Goal: Navigation & Orientation: Find specific page/section

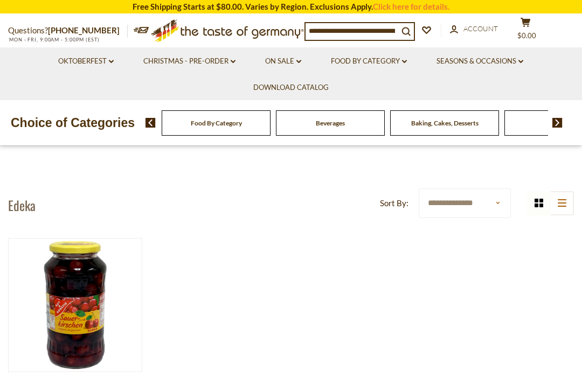
click at [562, 124] on img at bounding box center [557, 123] width 10 height 10
click at [555, 118] on img at bounding box center [557, 123] width 10 height 10
click at [557, 123] on img at bounding box center [557, 123] width 10 height 10
click at [553, 124] on img at bounding box center [557, 123] width 10 height 10
click at [562, 118] on img at bounding box center [557, 123] width 10 height 10
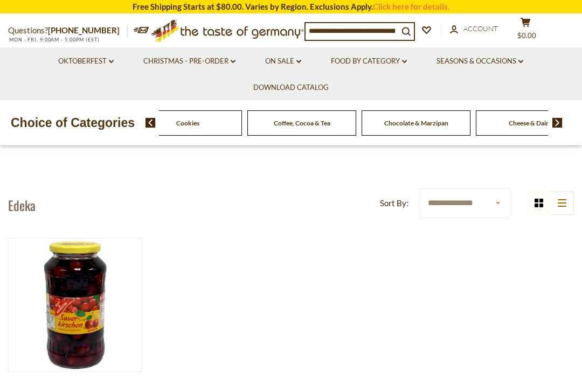
click at [561, 122] on img at bounding box center [557, 123] width 10 height 10
click at [562, 121] on img at bounding box center [557, 123] width 10 height 10
click at [561, 120] on img at bounding box center [557, 123] width 10 height 10
click at [558, 126] on img at bounding box center [557, 123] width 10 height 10
click at [561, 119] on img at bounding box center [557, 123] width 10 height 10
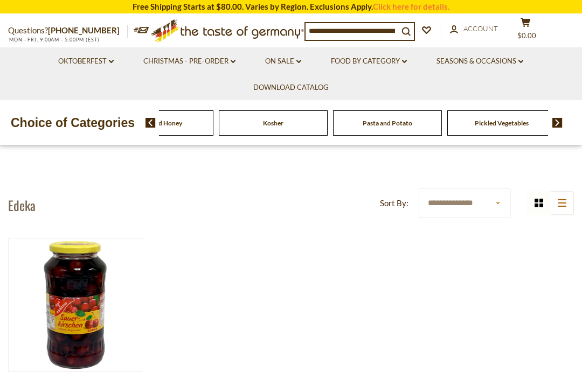
click at [572, 122] on div "Food By Category Beverages Baking, Cakes, Desserts Breads Candy Cereal Cookies …" at bounding box center [364, 123] width 437 height 26
click at [561, 113] on div "Food By Category Beverages Baking, Cakes, Desserts Breads Candy Cereal Cookies …" at bounding box center [364, 123] width 437 height 26
click at [559, 122] on img at bounding box center [557, 123] width 10 height 10
click at [559, 121] on img at bounding box center [557, 123] width 10 height 10
click at [560, 120] on img at bounding box center [557, 123] width 10 height 10
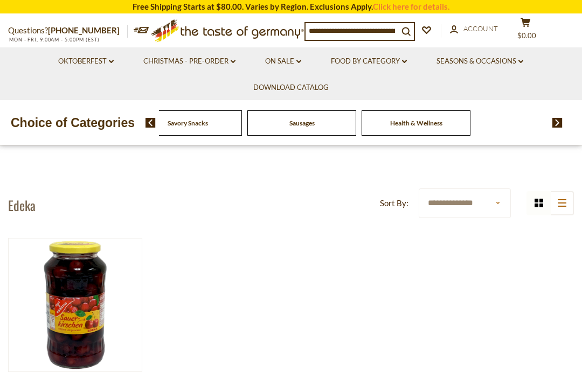
click at [561, 123] on img at bounding box center [557, 123] width 10 height 10
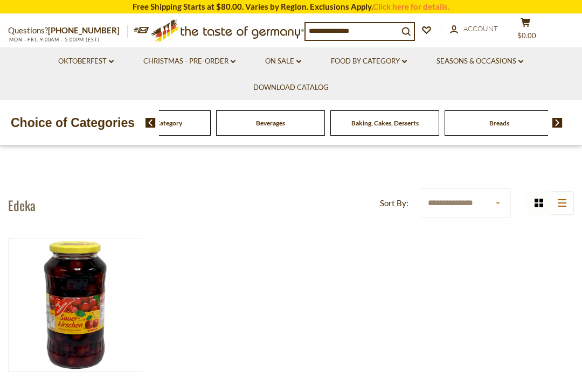
click at [563, 118] on div "Food By Category Beverages Baking, Cakes, Desserts Breads Candy Cereal Cookies …" at bounding box center [364, 123] width 437 height 26
click at [556, 113] on div "Food By Category Beverages Baking, Cakes, Desserts Breads Candy Cereal Cookies …" at bounding box center [364, 123] width 437 height 26
click at [556, 120] on img at bounding box center [557, 123] width 10 height 10
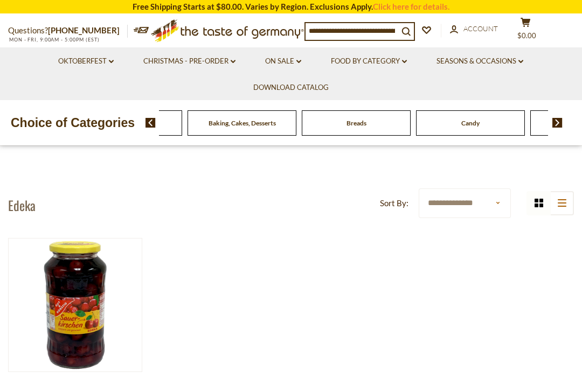
click at [560, 118] on img at bounding box center [557, 123] width 10 height 10
click at [555, 121] on img at bounding box center [557, 123] width 10 height 10
click at [563, 117] on div "Food By Category Beverages Baking, Cakes, Desserts Breads Candy Cereal Cookies …" at bounding box center [364, 123] width 437 height 26
click at [553, 120] on img at bounding box center [557, 123] width 10 height 10
click at [560, 119] on img at bounding box center [557, 123] width 10 height 10
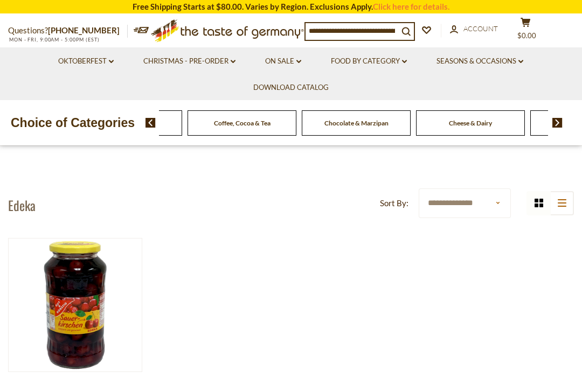
click at [556, 120] on img at bounding box center [557, 123] width 10 height 10
click at [556, 121] on img at bounding box center [557, 123] width 10 height 10
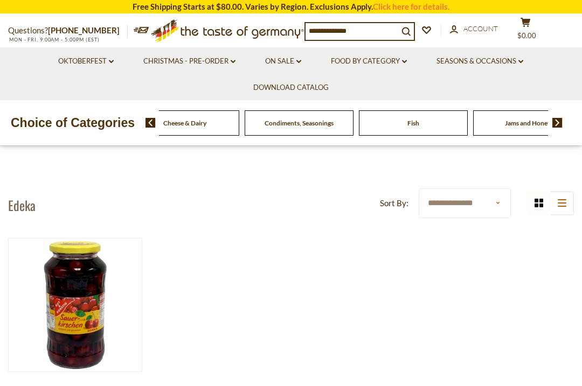
click at [562, 119] on img at bounding box center [557, 123] width 10 height 10
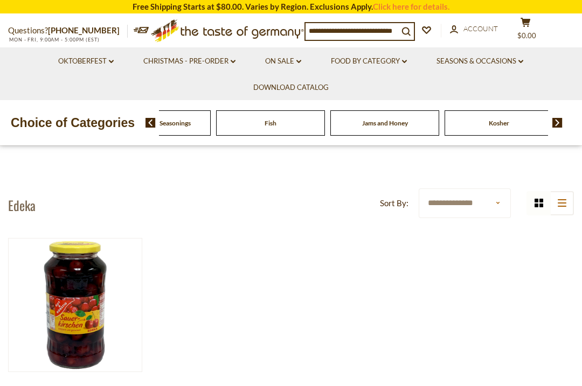
click at [558, 119] on img at bounding box center [557, 123] width 10 height 10
click at [558, 118] on img at bounding box center [557, 123] width 10 height 10
click at [558, 119] on img at bounding box center [557, 123] width 10 height 10
click at [561, 119] on img at bounding box center [557, 123] width 10 height 10
click at [558, 119] on img at bounding box center [557, 123] width 10 height 10
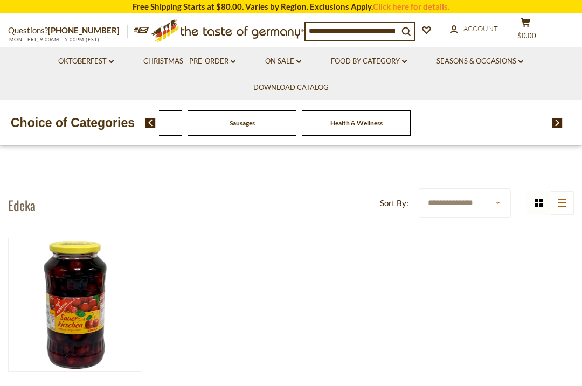
click at [562, 118] on img at bounding box center [557, 123] width 10 height 10
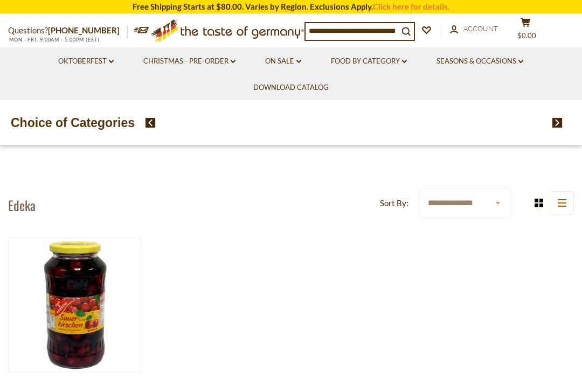
click at [514, 119] on div "Food By Category Beverages Baking, Cakes, Desserts Breads Candy Cereal Cookies …" at bounding box center [353, 122] width 389 height 25
click at [288, 56] on link "On Sale dropdown_arrow" at bounding box center [283, 62] width 36 height 12
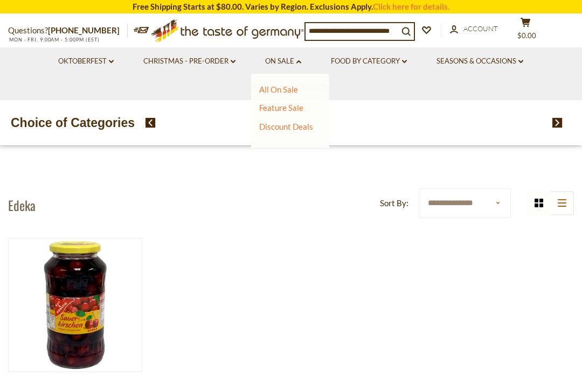
click at [283, 86] on link "All On Sale" at bounding box center [278, 90] width 39 height 10
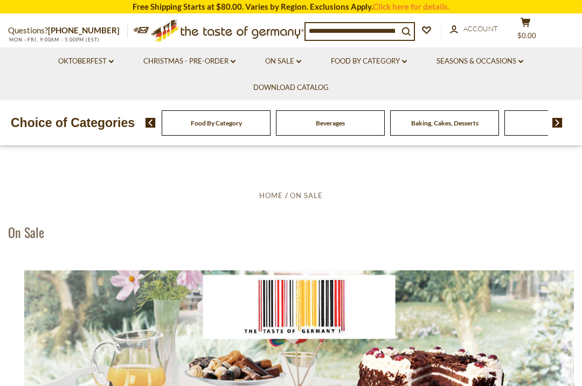
click at [271, 114] on div "Baking, Cakes, Desserts" at bounding box center [216, 122] width 109 height 25
click at [302, 82] on link "Download Catalog" at bounding box center [290, 88] width 75 height 12
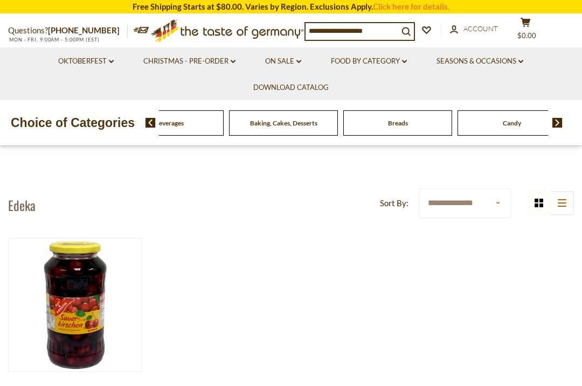
click at [109, 127] on div "Beverages" at bounding box center [55, 122] width 109 height 25
click at [147, 119] on img at bounding box center [151, 123] width 10 height 10
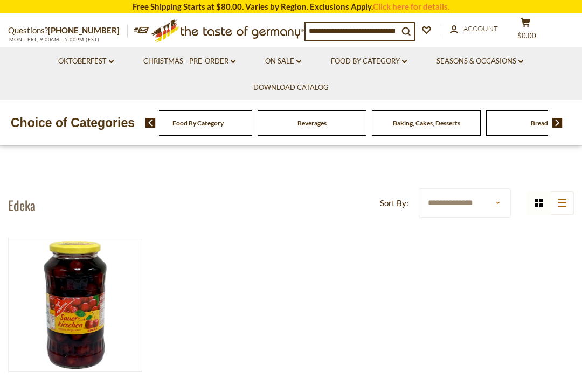
click at [195, 119] on div "Beverages" at bounding box center [197, 122] width 109 height 25
